Goal: Complete application form

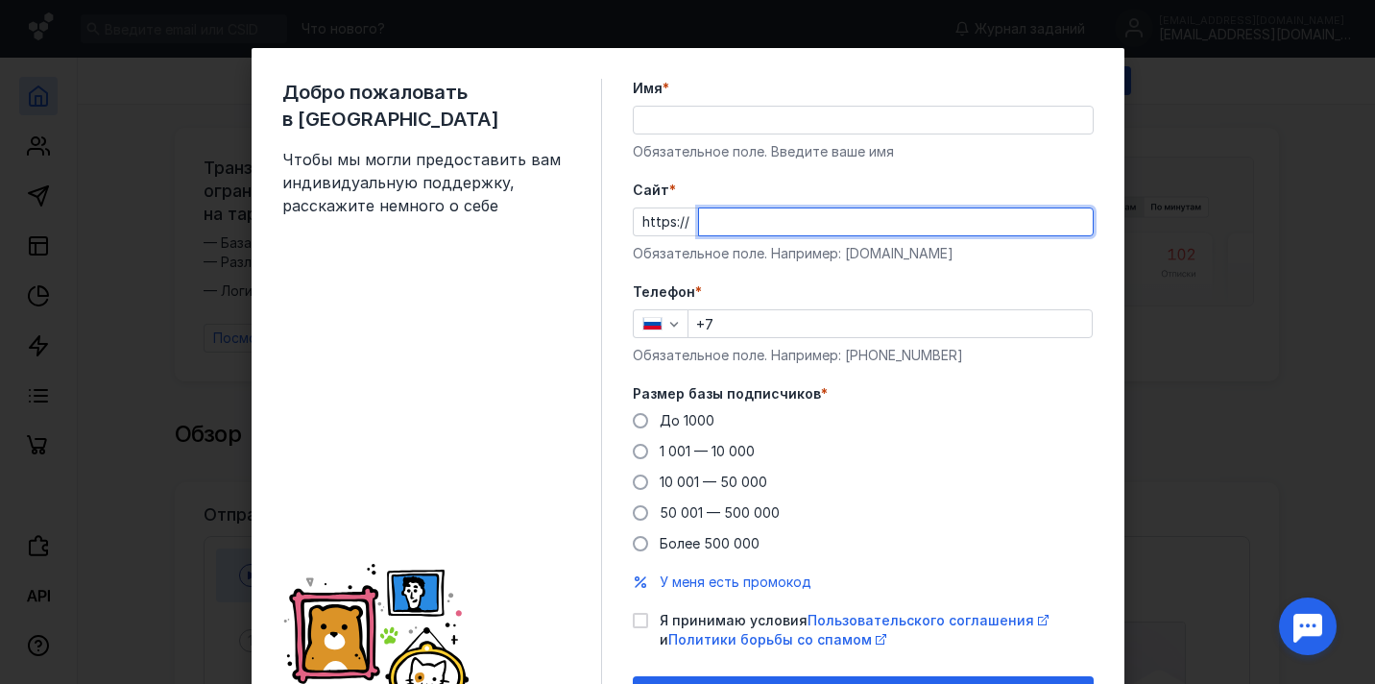
paste input "[DOMAIN_NAME]"
type input "[DOMAIN_NAME]"
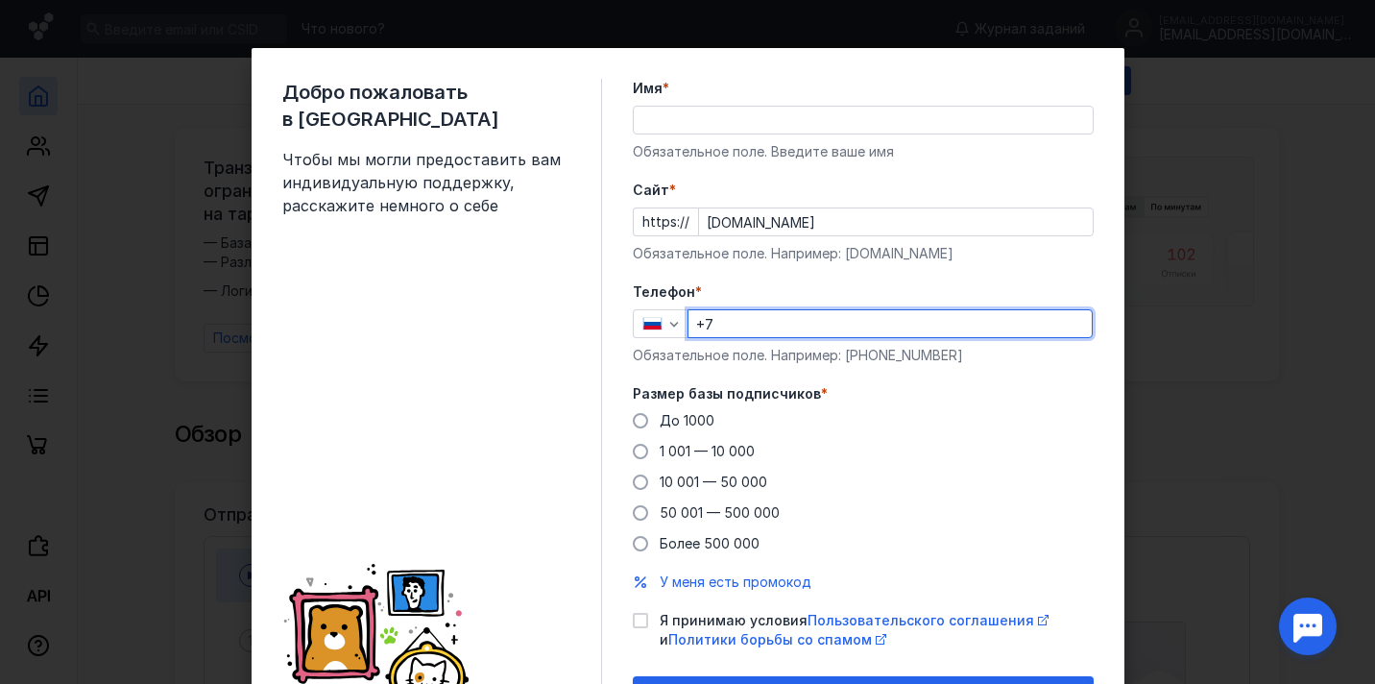
click at [727, 331] on input "+7" at bounding box center [890, 323] width 403 height 27
type input "[PHONE_NUMBER]"
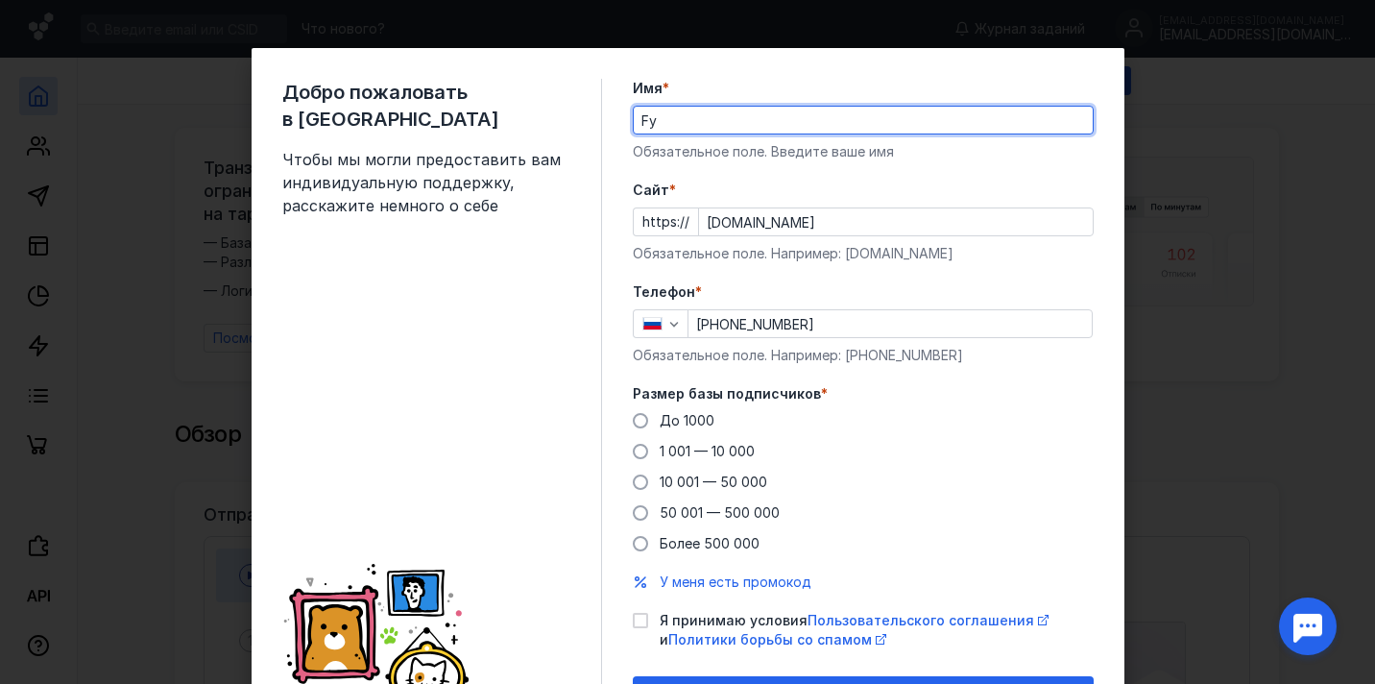
type input "F"
type input "[PERSON_NAME]"
click at [638, 457] on span at bounding box center [640, 451] width 15 height 15
click at [0, 0] on input "1 001 — 10 000" at bounding box center [0, 0] width 0 height 0
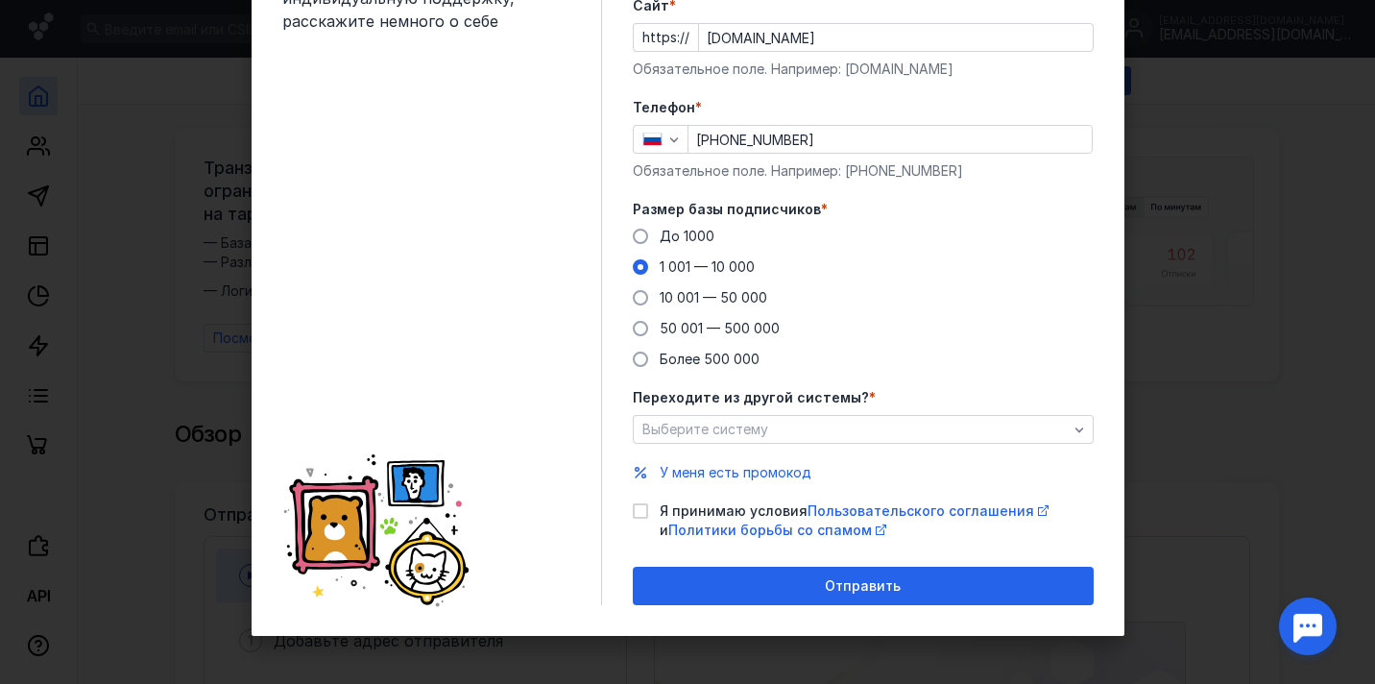
scroll to position [184, 0]
click at [641, 515] on icon at bounding box center [640, 510] width 13 height 13
click at [641, 514] on input "Я принимаю условия Пользовательского соглашения и Политики борьбы со спамом" at bounding box center [639, 507] width 12 height 12
checkbox input "true"
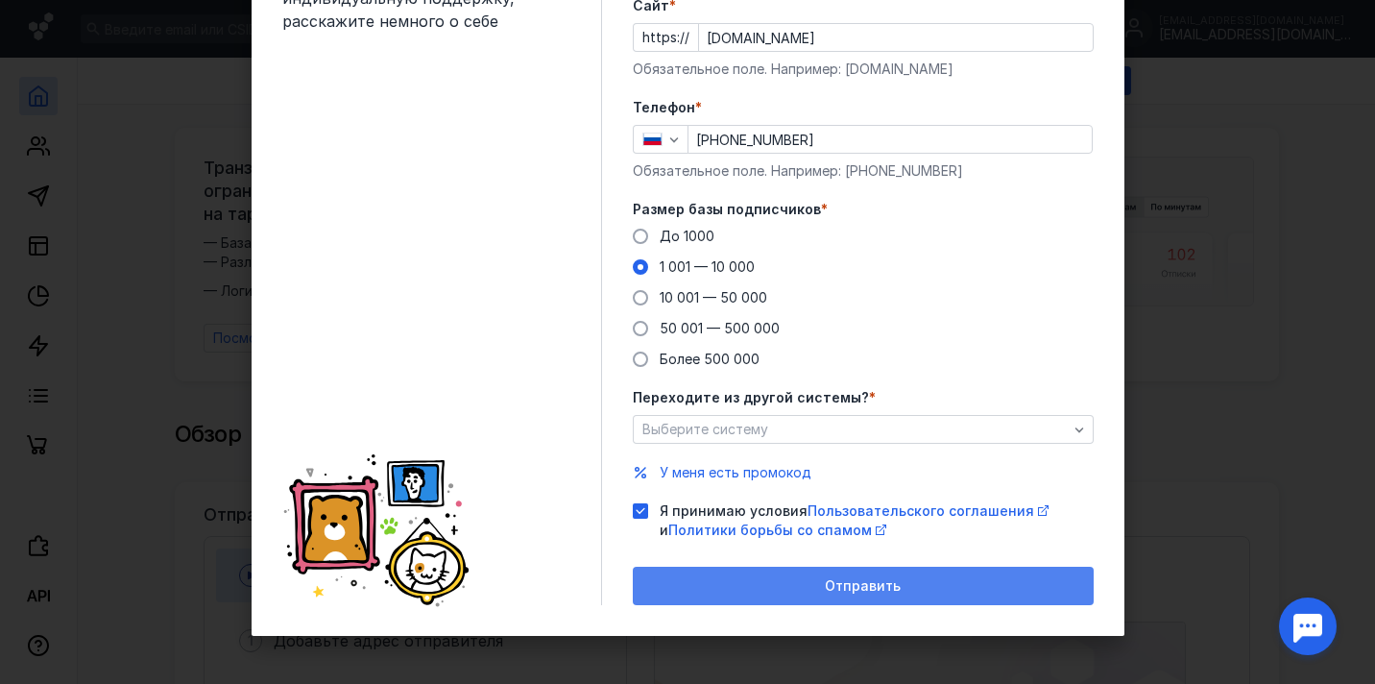
click at [709, 596] on div "Отправить" at bounding box center [863, 586] width 461 height 38
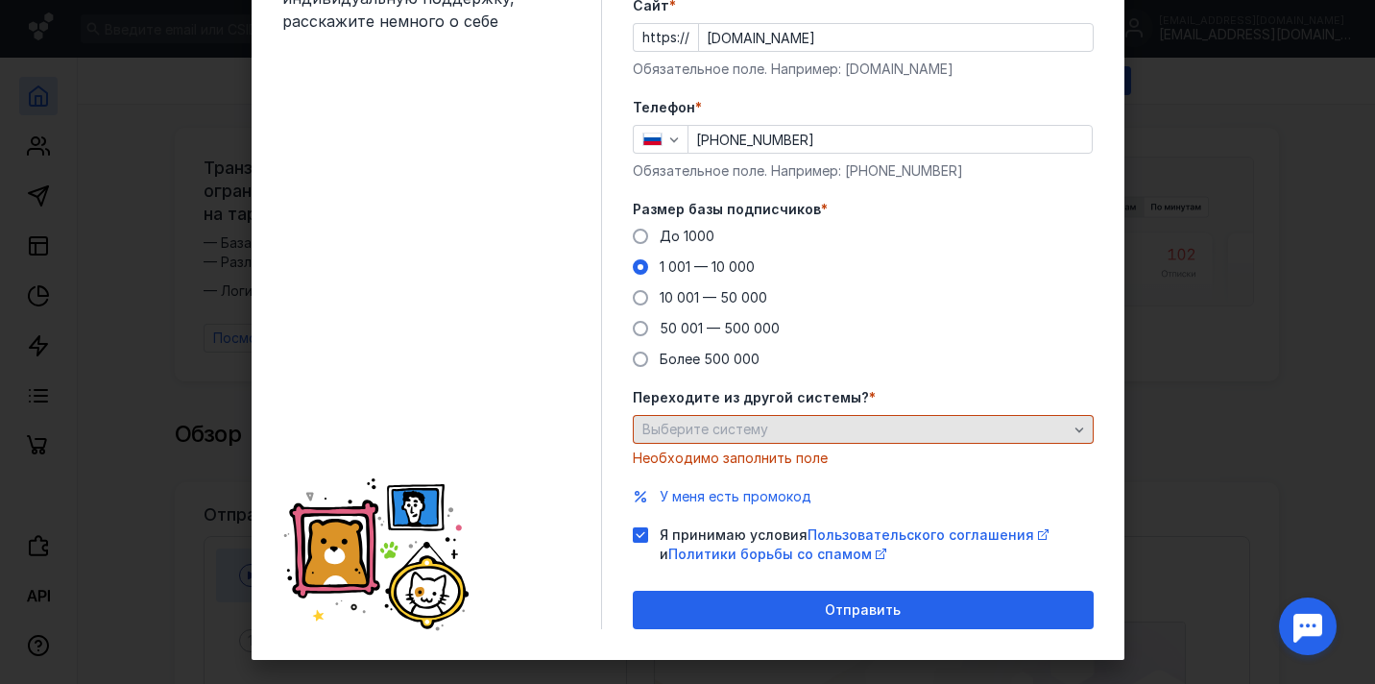
click at [764, 425] on span "Выберите систему" at bounding box center [706, 429] width 126 height 16
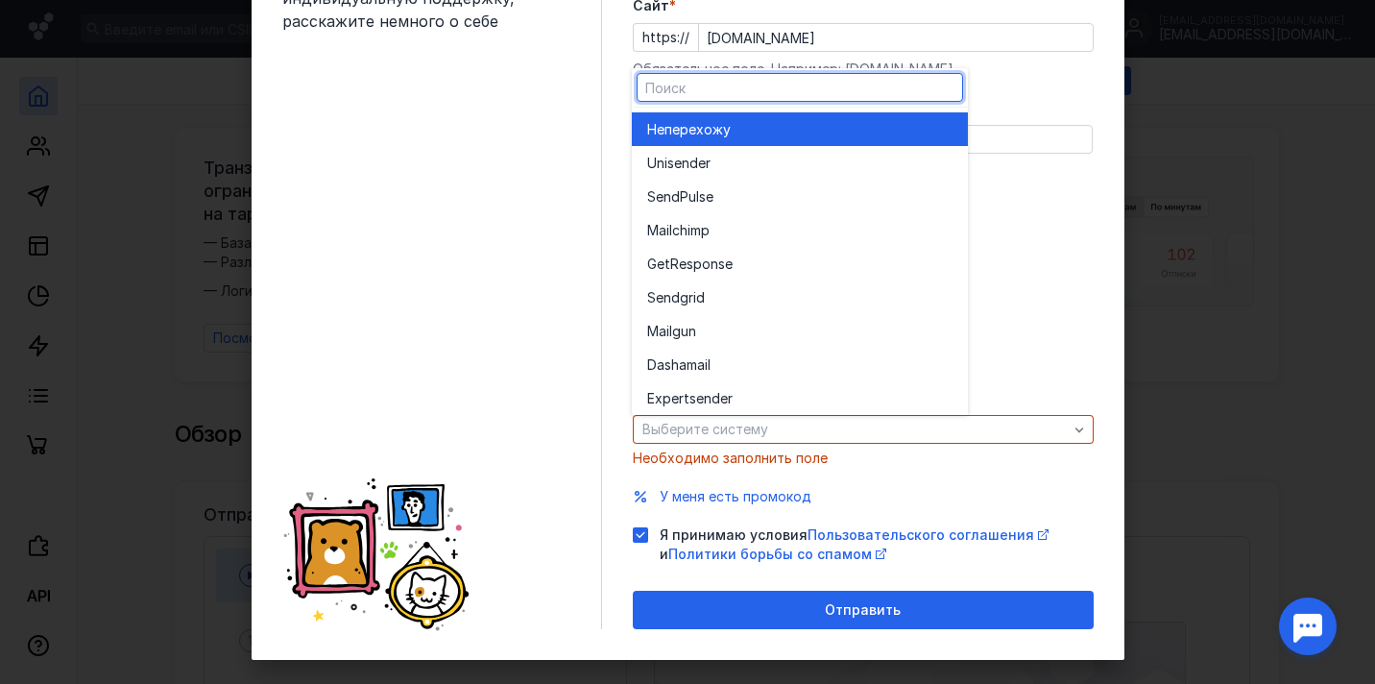
click at [725, 129] on span "перехожу" at bounding box center [698, 129] width 66 height 19
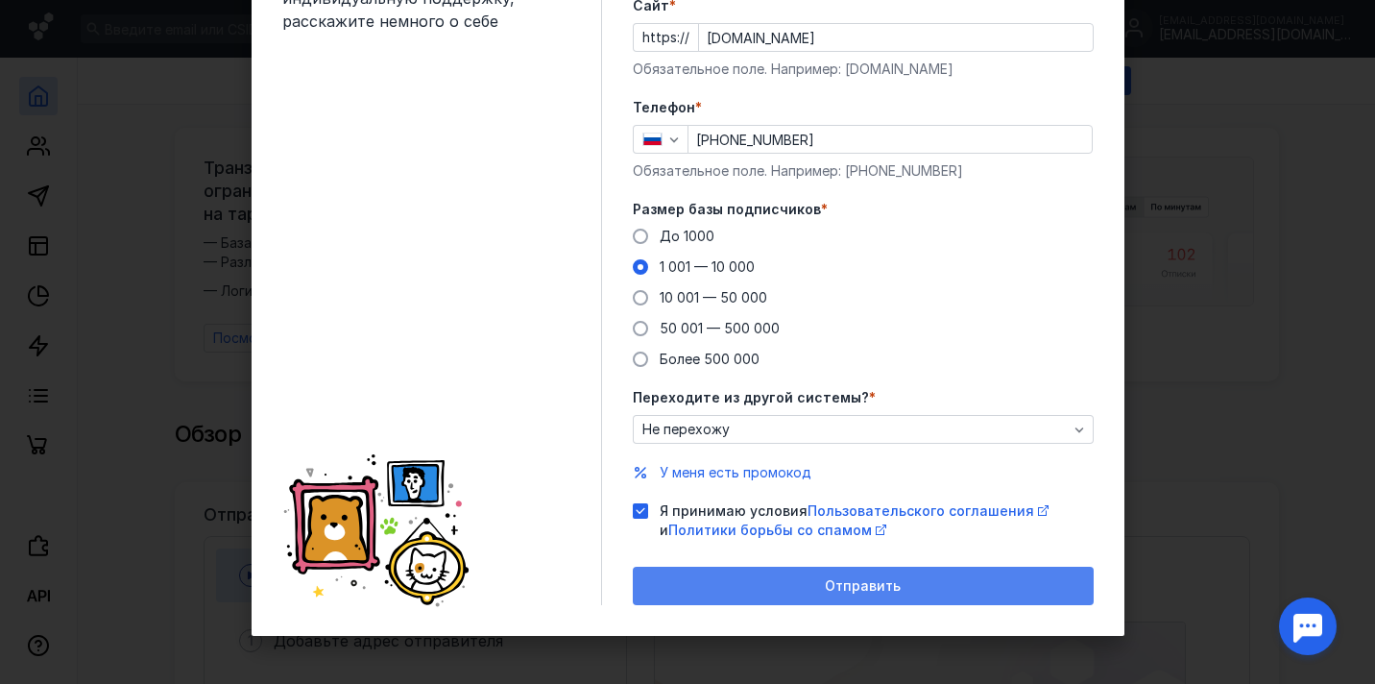
click at [777, 594] on div "Отправить" at bounding box center [863, 586] width 461 height 38
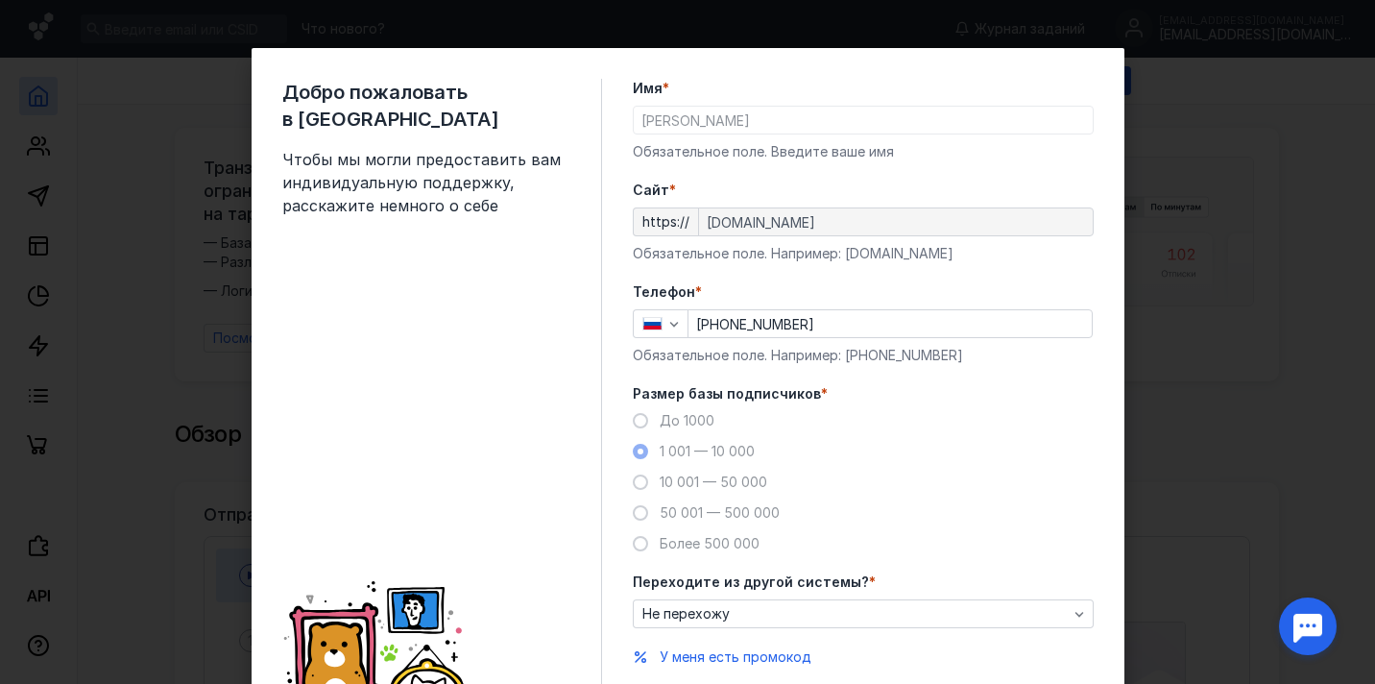
scroll to position [0, 0]
